Goal: Task Accomplishment & Management: Use online tool/utility

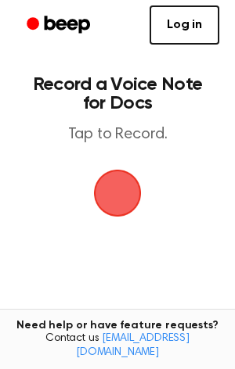
click at [135, 194] on span "button" at bounding box center [117, 193] width 66 height 66
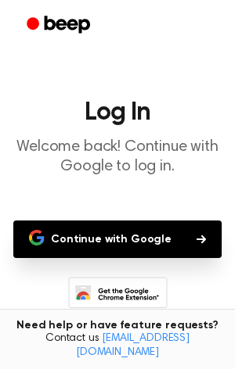
click at [115, 246] on button "Continue with Google" at bounding box center [117, 240] width 208 height 38
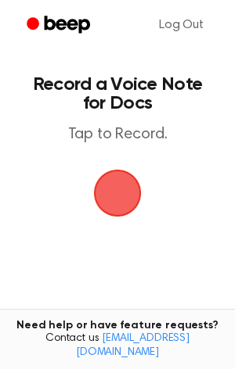
click at [127, 212] on span "button" at bounding box center [118, 193] width 88 height 88
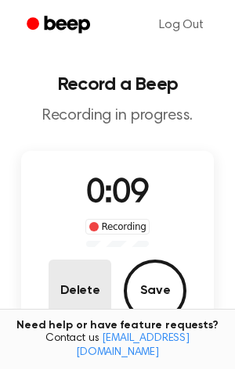
click at [99, 279] on button "Delete" at bounding box center [79, 291] width 63 height 63
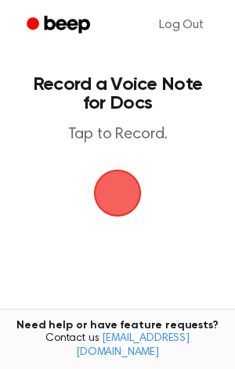
click at [124, 211] on span "button" at bounding box center [117, 193] width 53 height 53
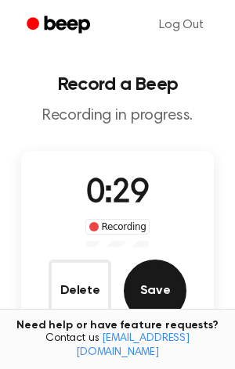
click at [138, 275] on button "Save" at bounding box center [155, 291] width 63 height 63
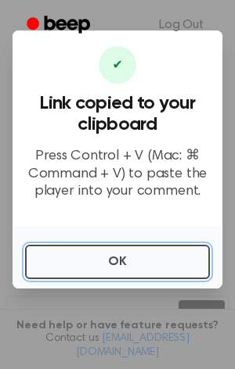
click at [138, 275] on button "OK" at bounding box center [117, 262] width 185 height 34
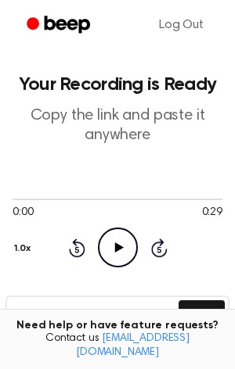
click at [122, 253] on icon "Play Audio" at bounding box center [118, 248] width 40 height 40
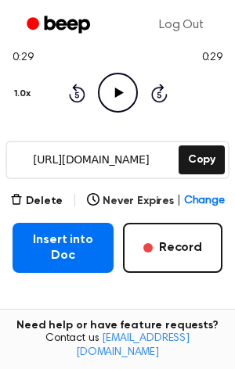
scroll to position [156, 0]
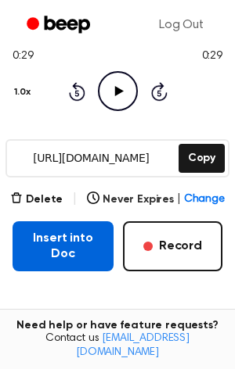
click at [100, 254] on button "Insert into Doc" at bounding box center [63, 246] width 101 height 50
click at [50, 250] on button "Insert into Doc" at bounding box center [63, 246] width 101 height 50
click at [59, 250] on button "Insert into Doc" at bounding box center [63, 246] width 101 height 50
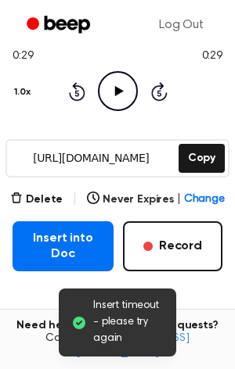
click at [80, 154] on input "https://beep.audio/wlZBfzE" at bounding box center [91, 158] width 168 height 35
click at [112, 119] on div "0:29 0:29 Your browser does not support the [object Object] element. 1.0x Rewin…" at bounding box center [118, 73] width 210 height 119
click at [102, 165] on input "https://beep.audio/wlZBfzE" at bounding box center [91, 158] width 168 height 35
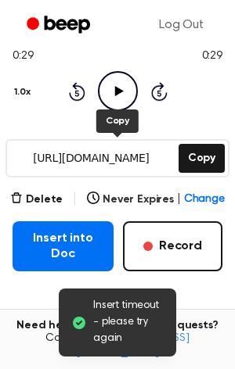
click at [102, 165] on input "https://beep.audio/wlZBfzE" at bounding box center [91, 158] width 168 height 35
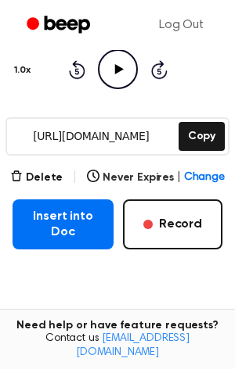
scroll to position [189, 0]
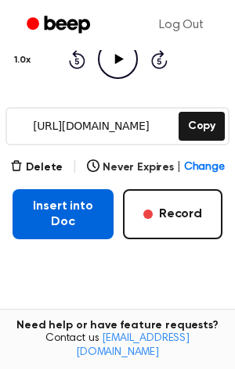
click at [73, 215] on button "Insert into Doc" at bounding box center [63, 214] width 101 height 50
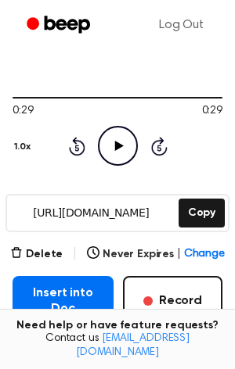
scroll to position [93, 0]
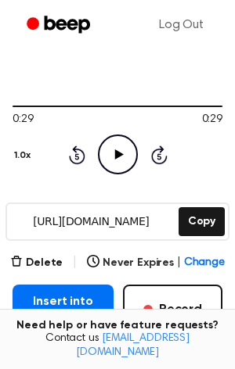
drag, startPoint x: 218, startPoint y: 109, endPoint x: -13, endPoint y: 108, distance: 231.5
click at [0, 108] on html "Log Out Your Recording is Ready Copy the link and paste it anywhere 0:29 0:29 Y…" at bounding box center [117, 251] width 235 height 688
click at [97, 106] on div at bounding box center [118, 107] width 210 height 2
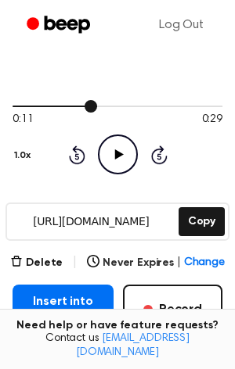
drag, startPoint x: 92, startPoint y: 102, endPoint x: 20, endPoint y: 101, distance: 72.8
click at [20, 101] on div at bounding box center [118, 105] width 210 height 13
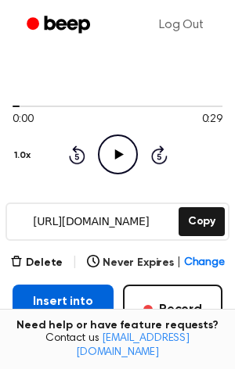
click at [69, 306] on button "Insert into Doc" at bounding box center [63, 310] width 101 height 50
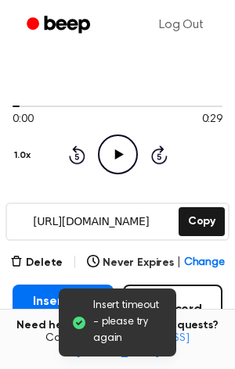
drag, startPoint x: 16, startPoint y: 110, endPoint x: -1, endPoint y: 108, distance: 17.3
click at [0, 108] on main "Insert timeout - please try again Your Recording is Ready Copy the link and pas…" at bounding box center [117, 226] width 235 height 638
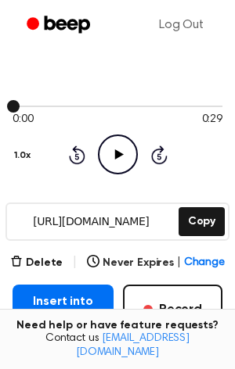
click at [16, 106] on span at bounding box center [13, 106] width 13 height 13
click at [77, 160] on icon "Rewind 5 seconds" at bounding box center [76, 155] width 17 height 20
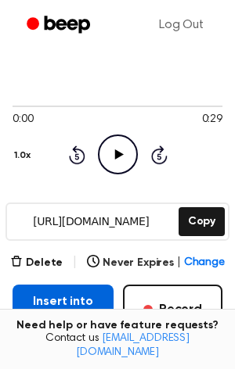
click at [62, 294] on button "Insert into Doc" at bounding box center [63, 310] width 101 height 50
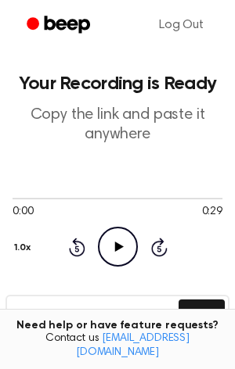
scroll to position [0, 0]
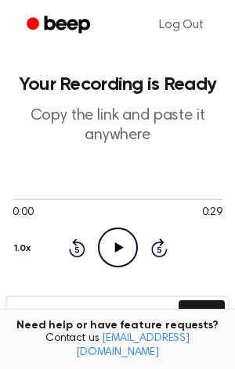
click at [48, 316] on input "https://beep.audio/wlZBfzE" at bounding box center [91, 314] width 168 height 35
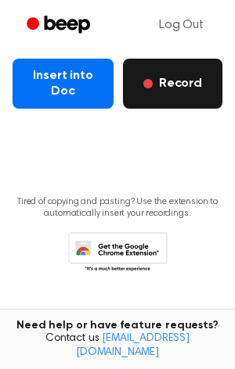
click at [153, 84] on span "button" at bounding box center [147, 83] width 9 height 9
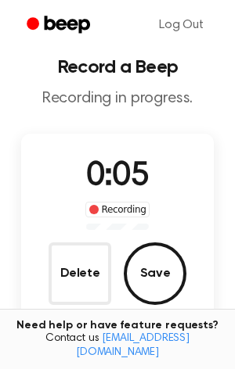
scroll to position [0, 0]
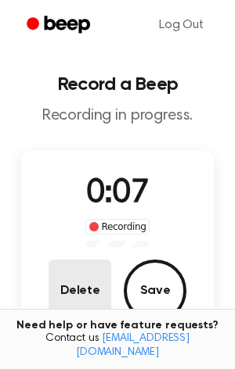
click at [88, 281] on button "Delete" at bounding box center [79, 291] width 63 height 63
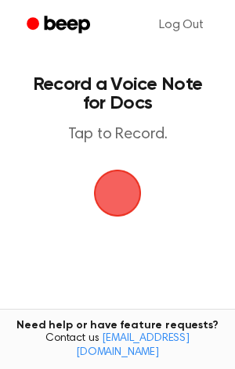
click at [106, 200] on span "button" at bounding box center [117, 193] width 81 height 81
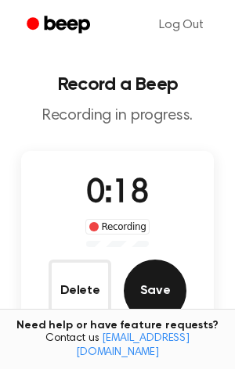
click at [148, 284] on button "Save" at bounding box center [155, 291] width 63 height 63
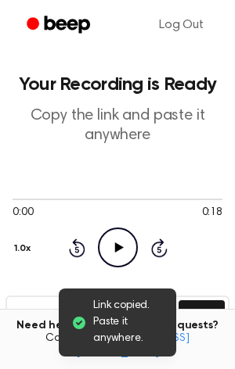
click at [119, 258] on icon "Play Audio" at bounding box center [118, 248] width 40 height 40
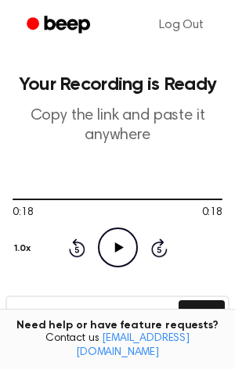
click at [120, 259] on icon "Play Audio" at bounding box center [118, 248] width 40 height 40
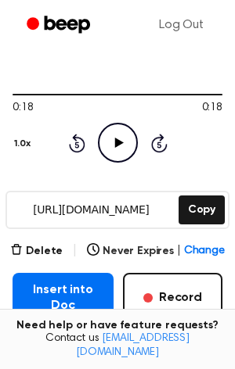
scroll to position [110, 0]
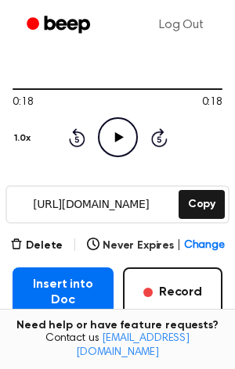
click at [97, 207] on input "https://beep.audio/AefpHHr" at bounding box center [91, 204] width 168 height 35
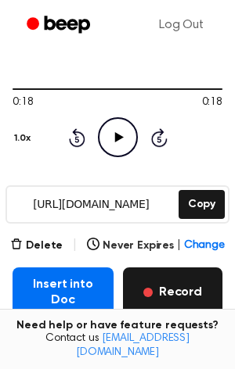
click at [172, 289] on button "Record" at bounding box center [172, 293] width 99 height 50
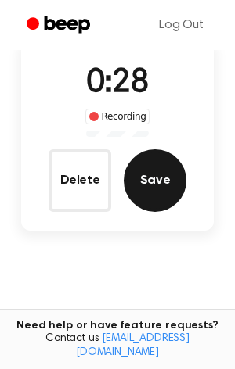
click at [144, 196] on button "Save" at bounding box center [155, 180] width 63 height 63
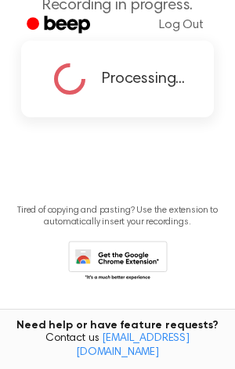
scroll to position [0, 0]
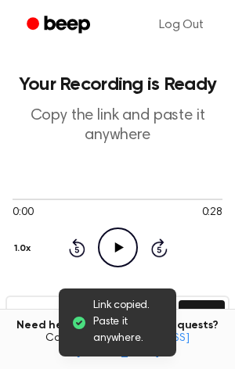
click at [126, 237] on icon "Play Audio" at bounding box center [118, 248] width 40 height 40
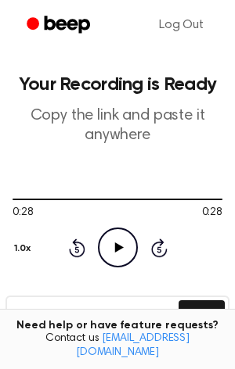
click at [107, 315] on input "https://beep.audio/PiaQ0wF" at bounding box center [91, 314] width 168 height 35
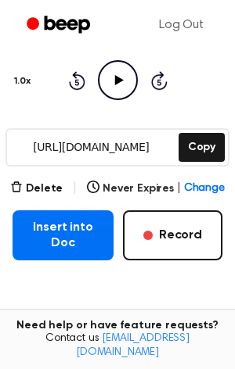
scroll to position [168, 0]
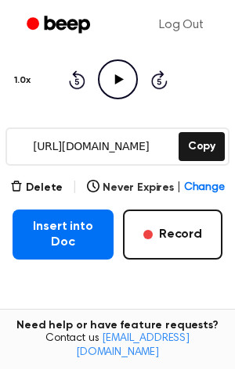
click at [77, 196] on span "|" at bounding box center [74, 187] width 5 height 19
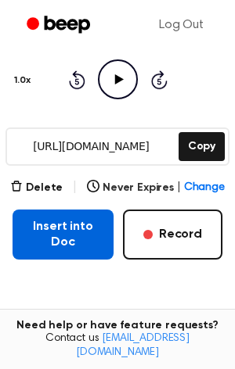
click at [79, 224] on button "Insert into Doc" at bounding box center [63, 235] width 101 height 50
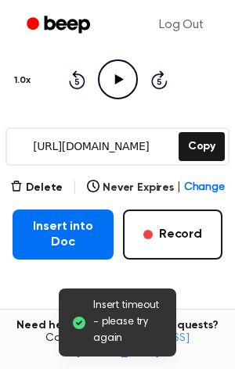
click at [110, 304] on span "Insert timeout - please try again" at bounding box center [128, 322] width 70 height 49
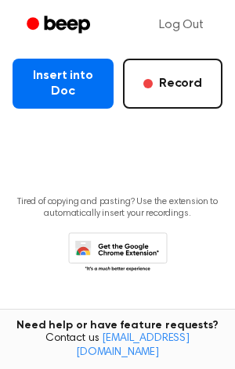
scroll to position [0, 0]
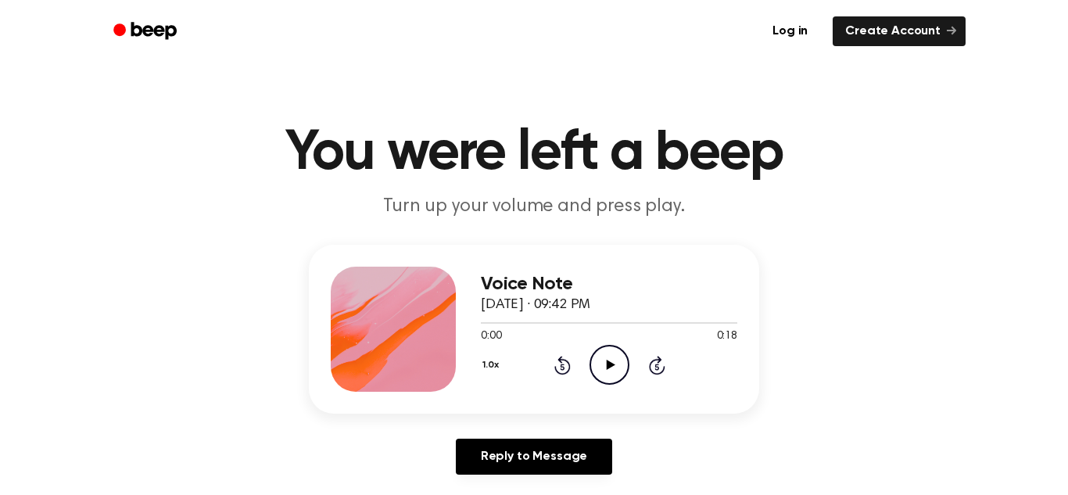
click at [609, 367] on icon at bounding box center [610, 365] width 9 height 10
click at [616, 356] on icon "Play Audio" at bounding box center [610, 365] width 40 height 40
click at [609, 366] on icon at bounding box center [610, 365] width 9 height 10
